Goal: Check status

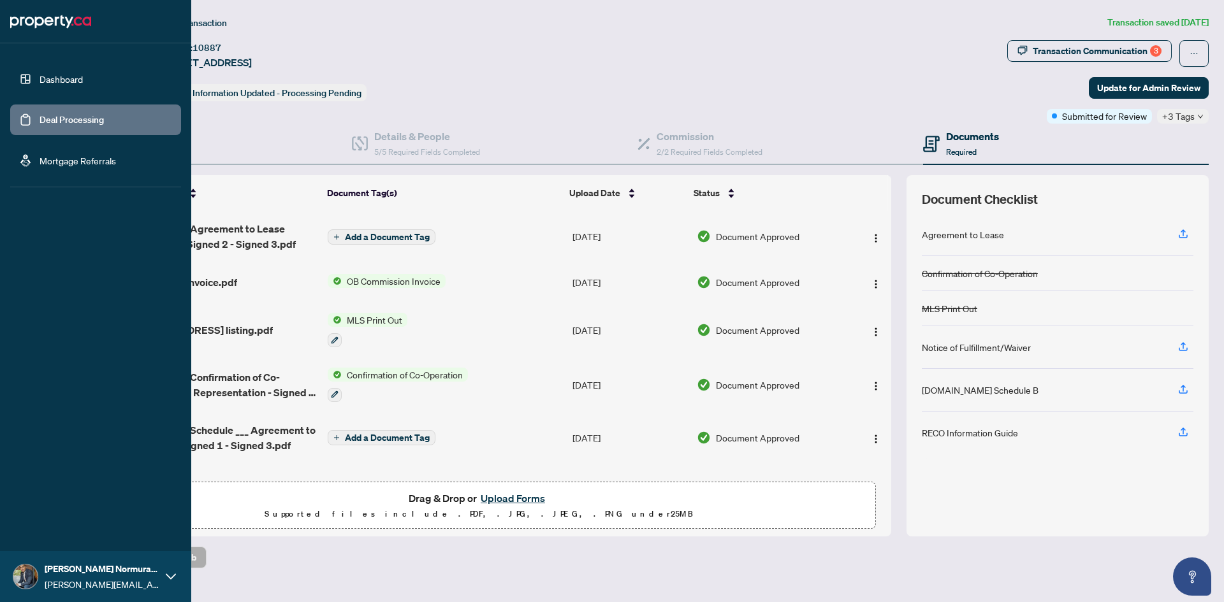
click at [40, 78] on link "Dashboard" at bounding box center [61, 78] width 43 height 11
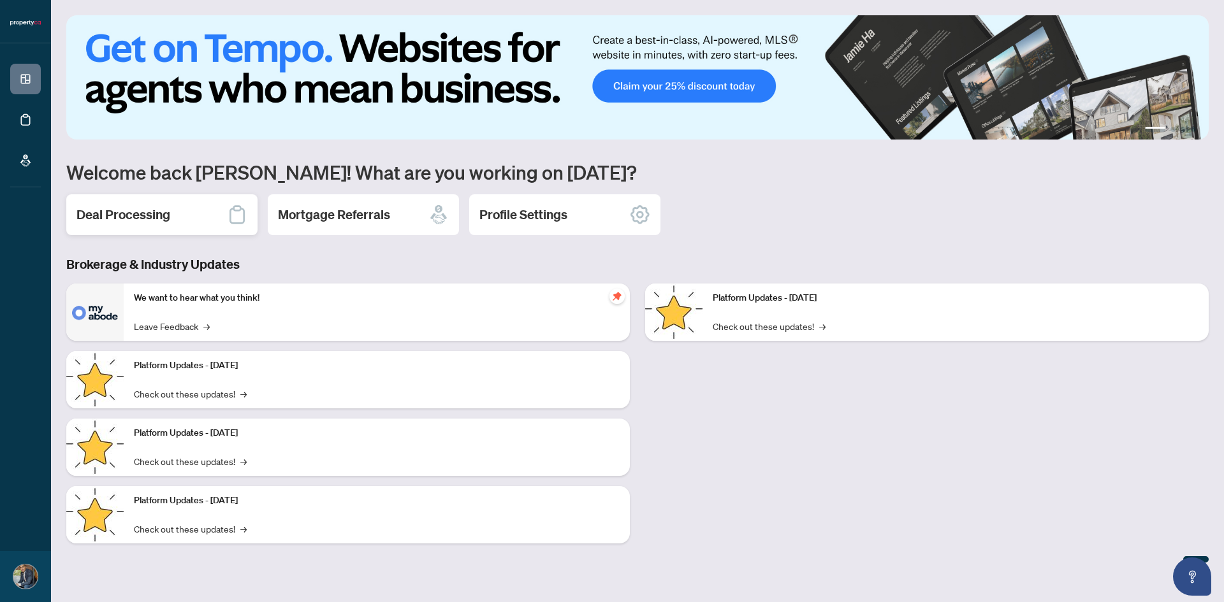
click at [164, 224] on div "Deal Processing" at bounding box center [161, 214] width 191 height 41
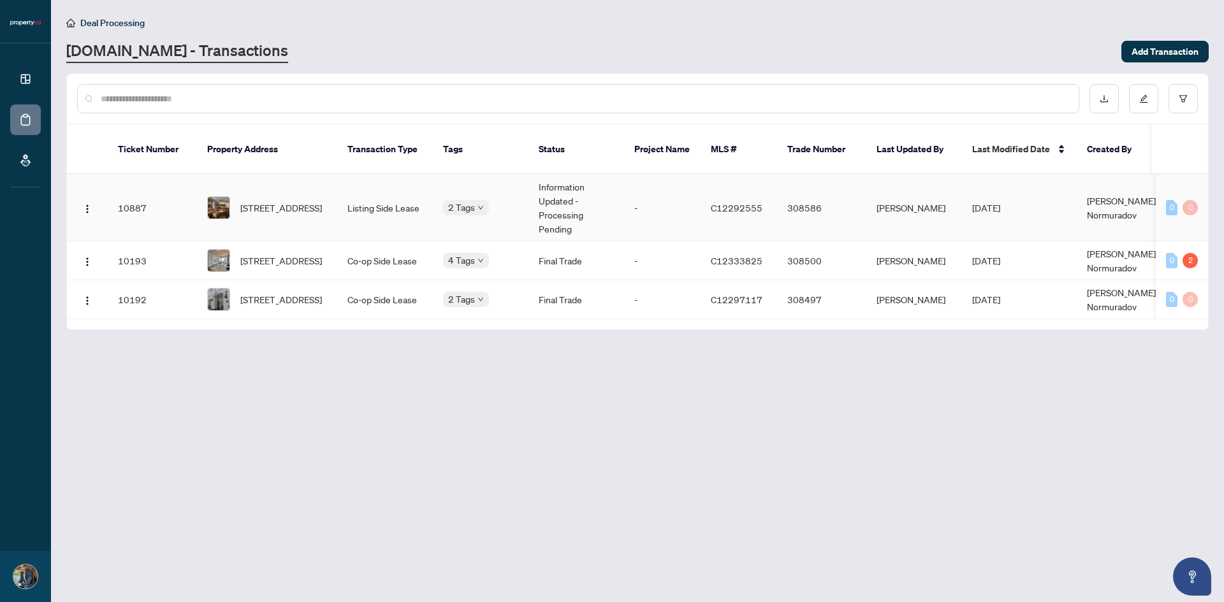
click at [568, 192] on td "Information Updated - Processing Pending" at bounding box center [576, 208] width 96 height 67
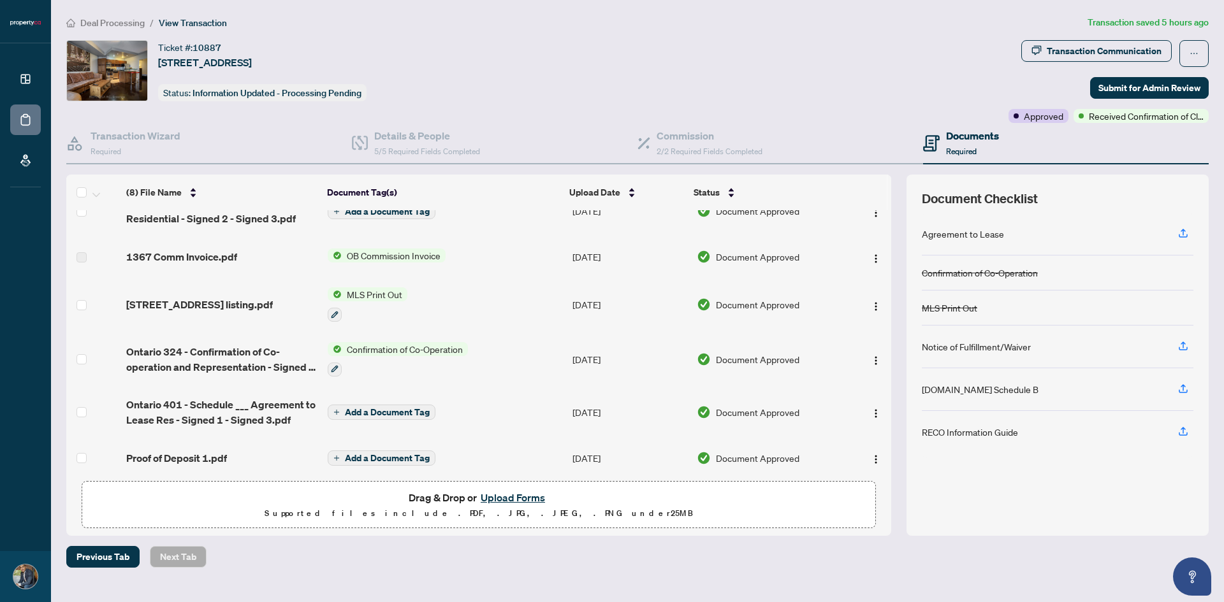
scroll to position [127, 0]
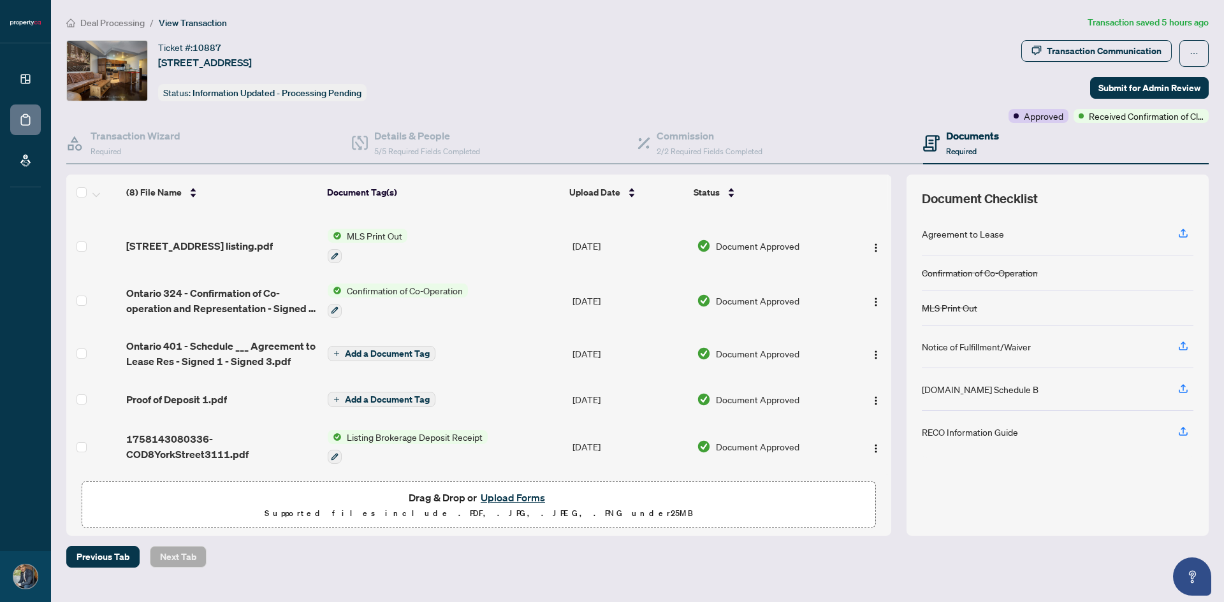
drag, startPoint x: 502, startPoint y: 51, endPoint x: 507, endPoint y: 61, distance: 11.4
click at [502, 51] on div "Ticket #: 10887 3111-8 York St, Toronto, Ontario M5J 2Y2, Canada Status: Inform…" at bounding box center [534, 70] width 937 height 61
click at [581, 54] on div "Ticket #: 10887 3111-8 York St, Toronto, Ontario M5J 2Y2, Canada Status: Inform…" at bounding box center [534, 70] width 937 height 61
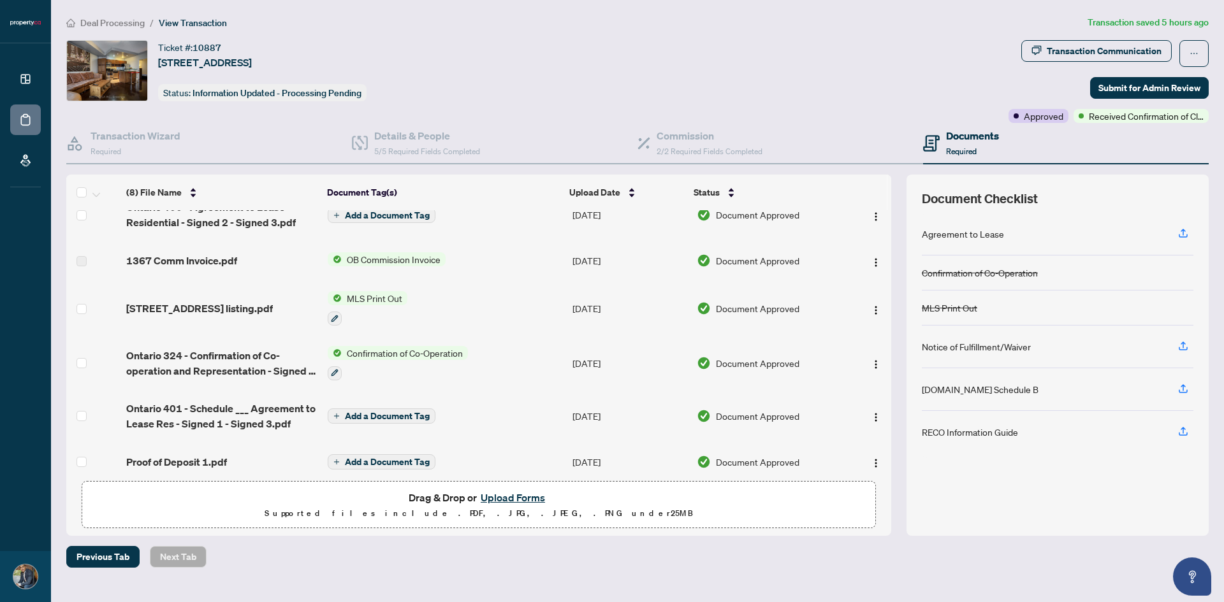
scroll to position [0, 0]
